Goal: Transaction & Acquisition: Obtain resource

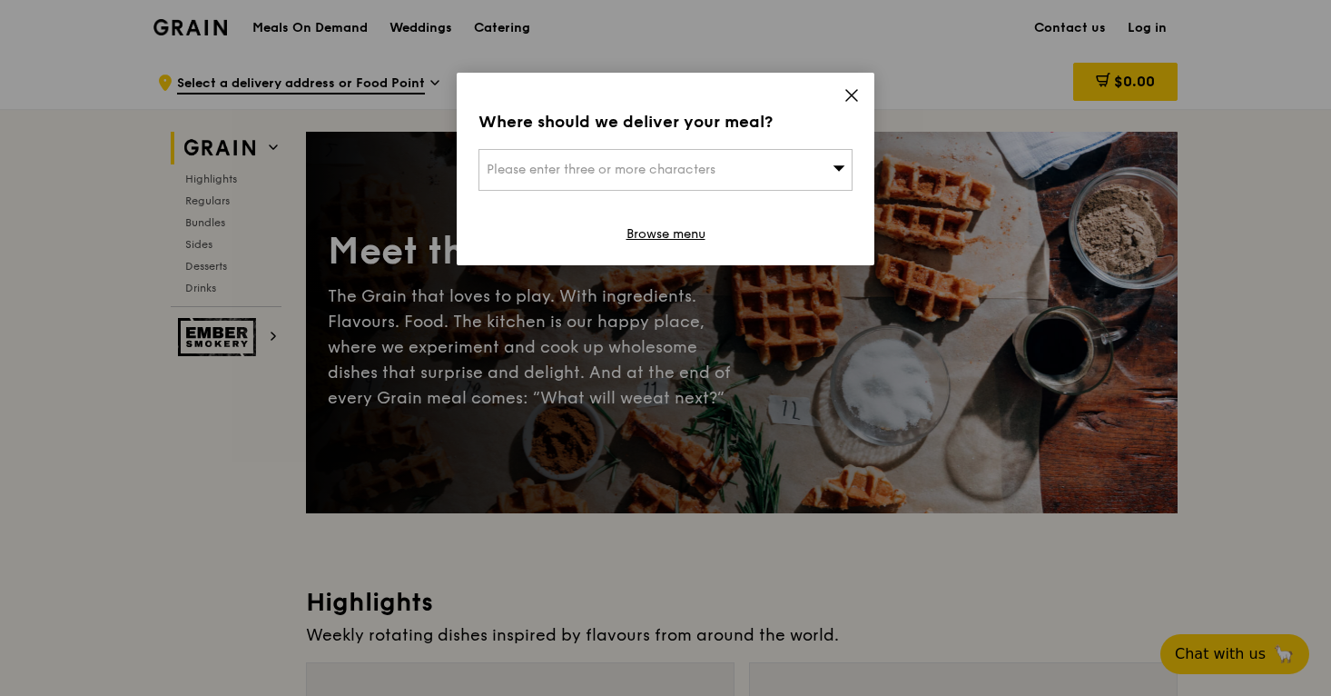
click at [850, 92] on icon at bounding box center [852, 95] width 16 height 16
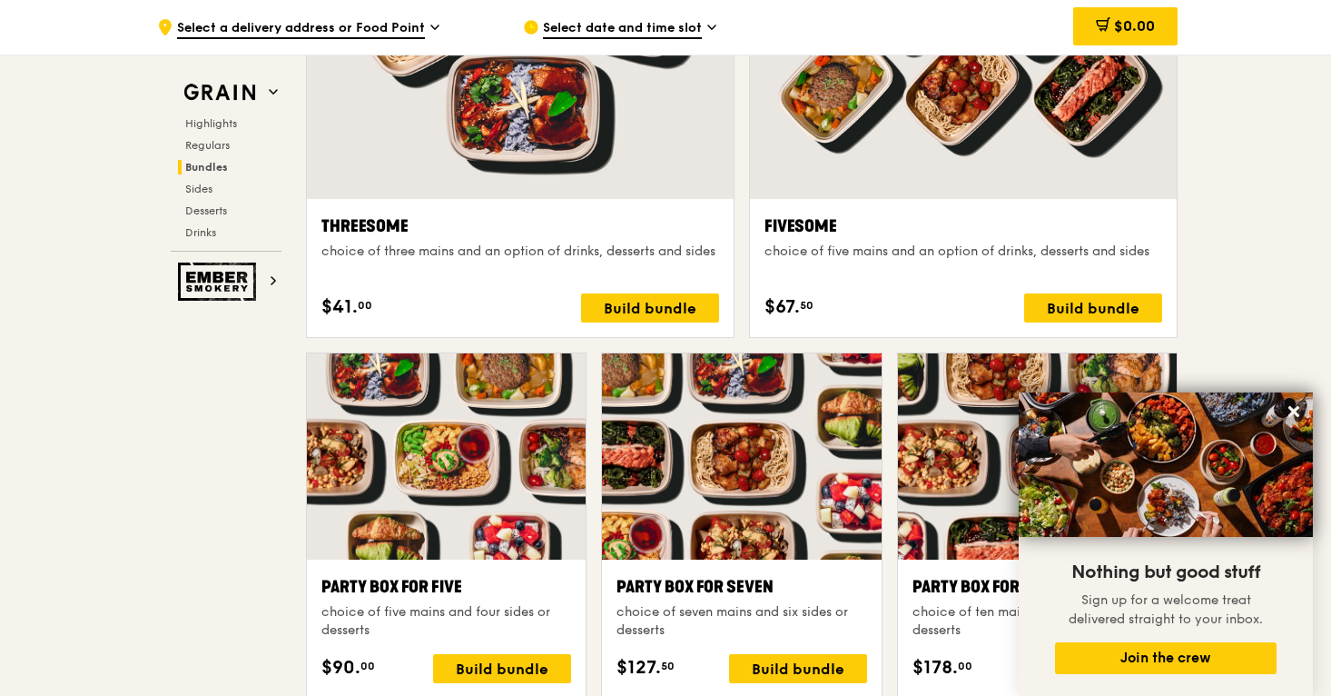
scroll to position [3375, 0]
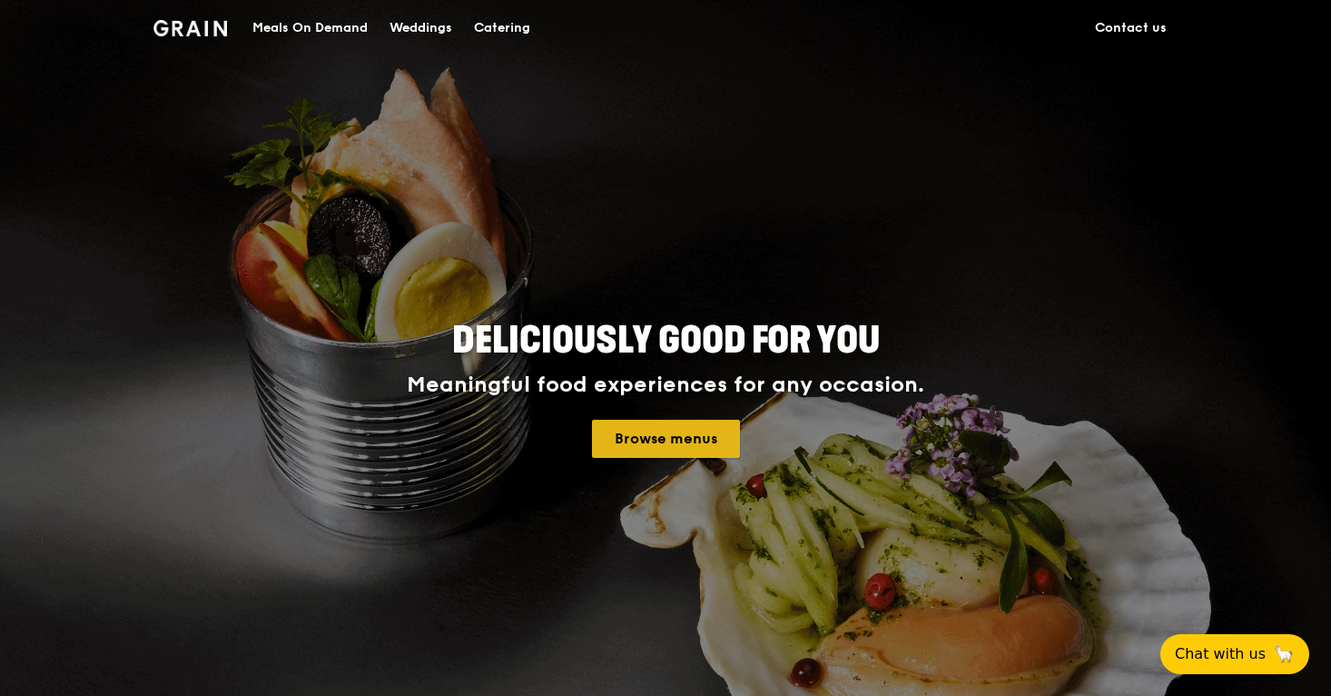
click at [647, 449] on link "Browse menus" at bounding box center [666, 439] width 148 height 38
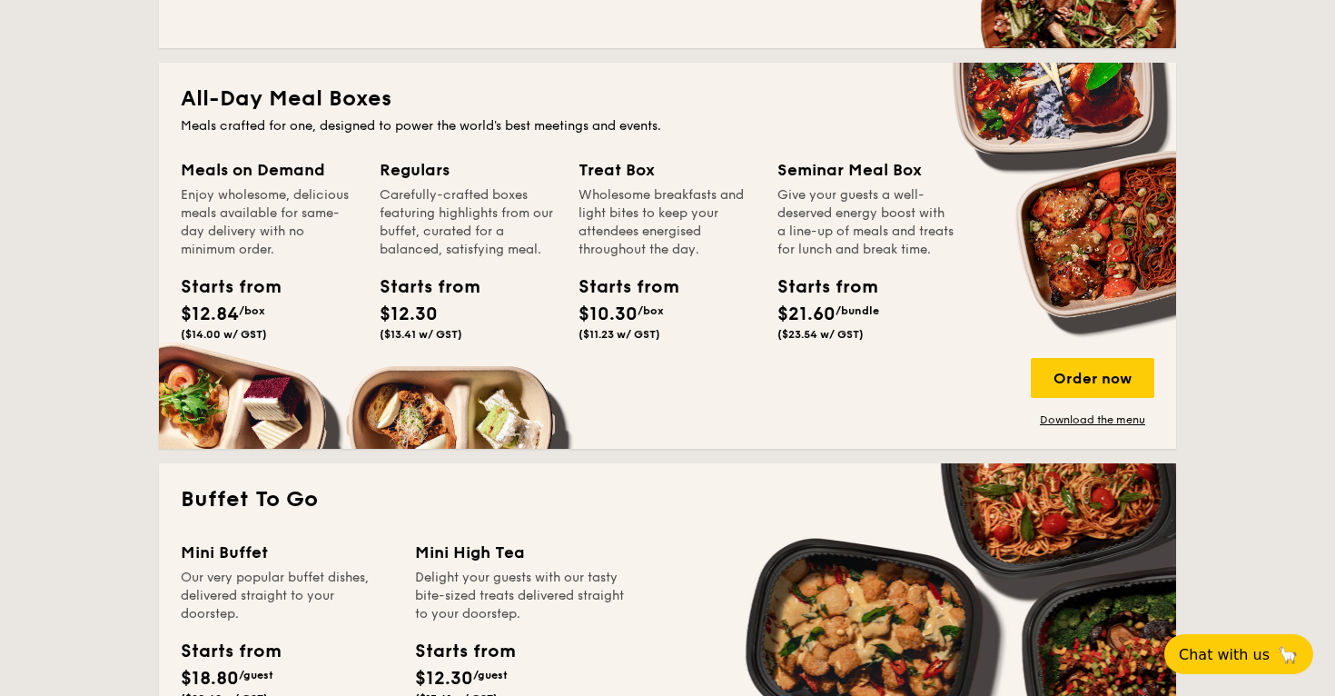
scroll to position [1183, 0]
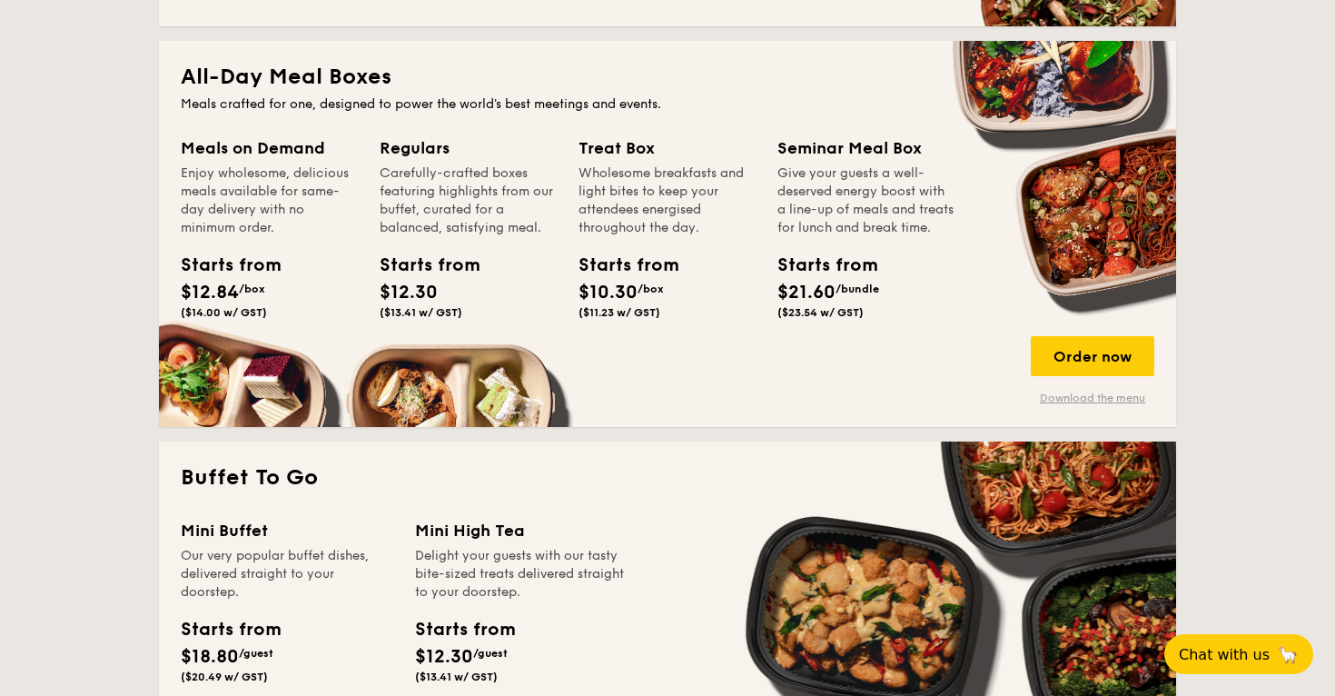
click at [1089, 399] on link "Download the menu" at bounding box center [1093, 398] width 124 height 15
